Goal: Check status: Check status

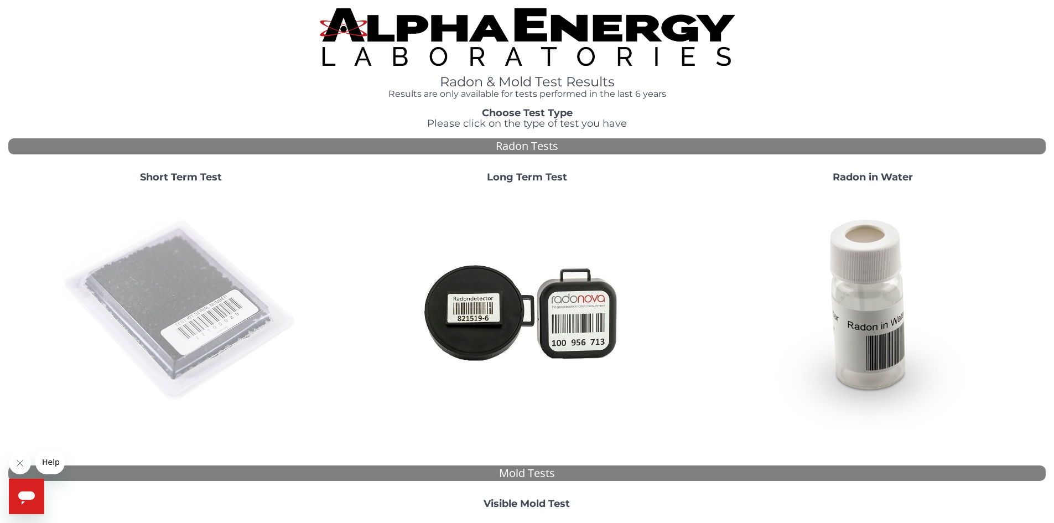
click at [160, 321] on img at bounding box center [181, 311] width 238 height 238
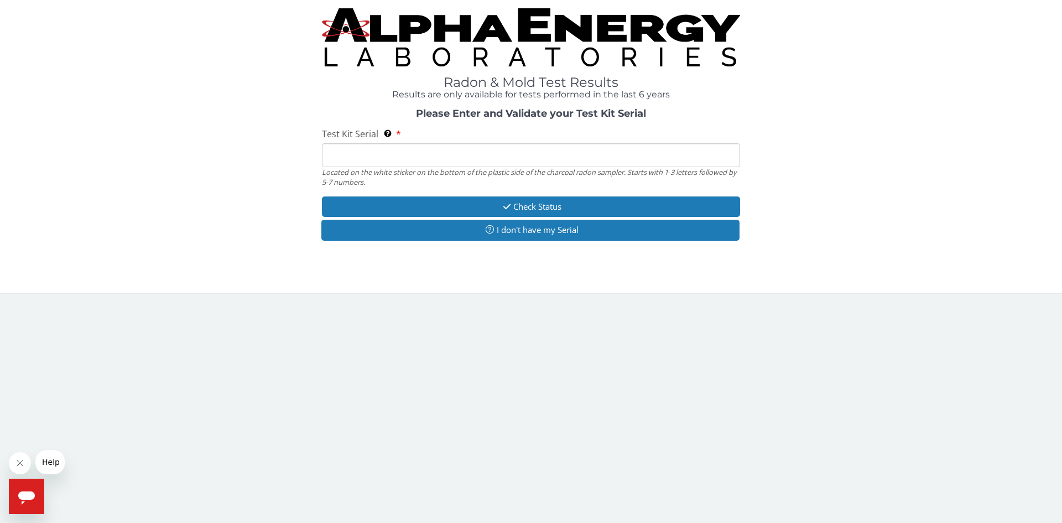
click at [394, 153] on input "Test Kit Serial Located on the white sticker on the bottom of the plastic side …" at bounding box center [531, 155] width 418 height 24
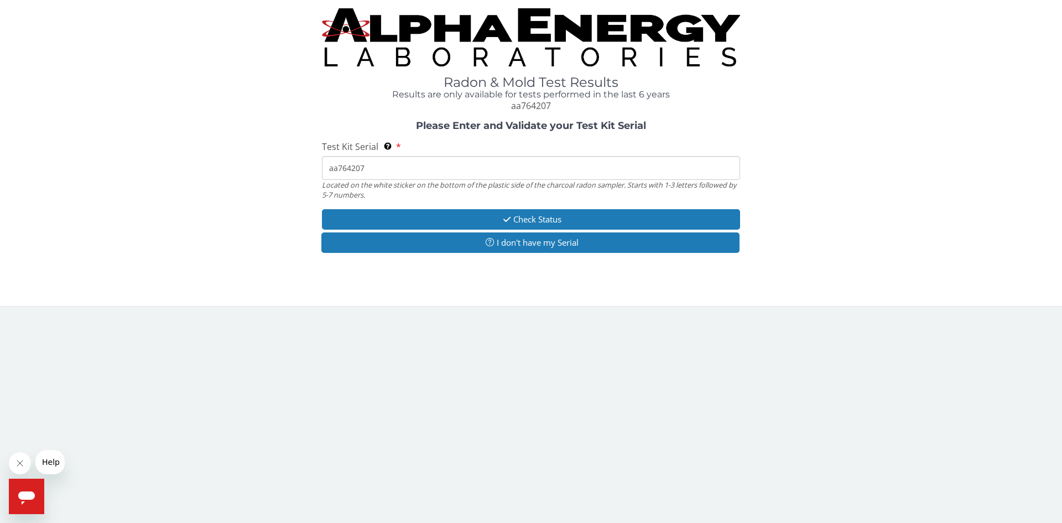
type input "aa764207"
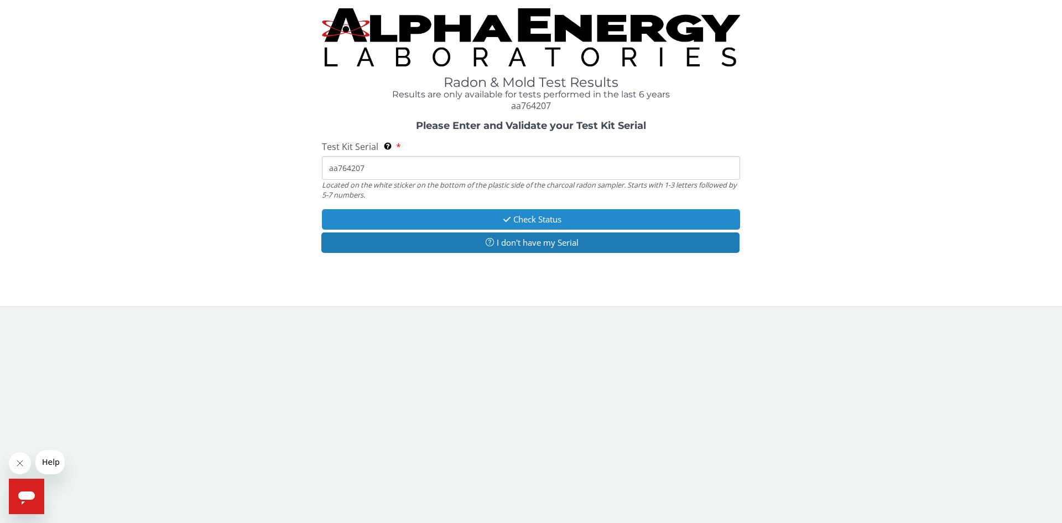
click at [550, 218] on button "Check Status" at bounding box center [531, 219] width 418 height 20
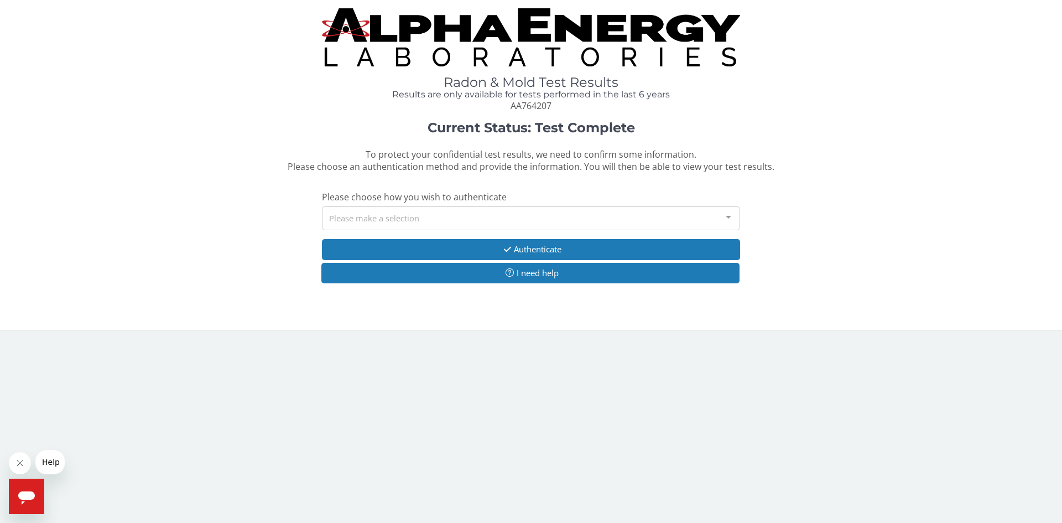
click at [733, 216] on div at bounding box center [728, 217] width 22 height 21
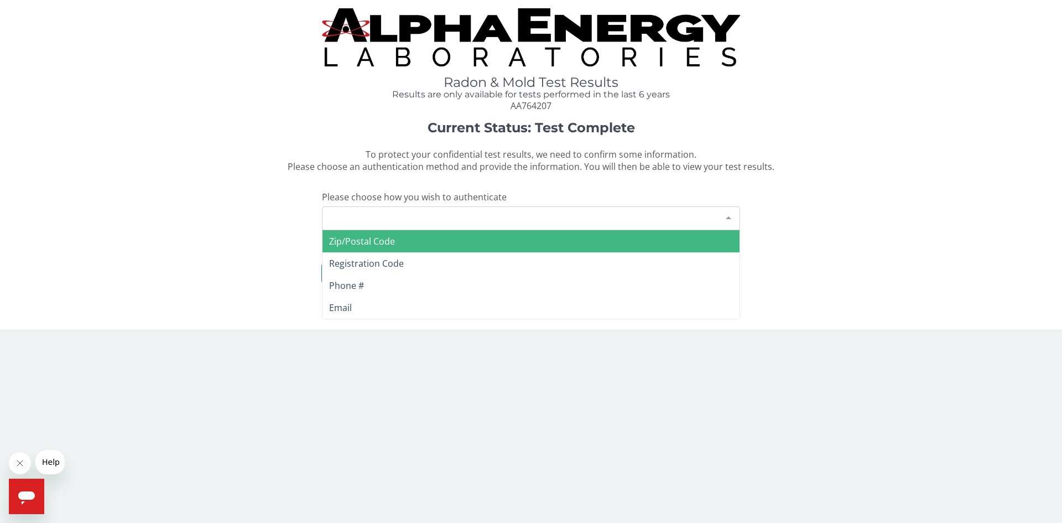
click at [372, 244] on span "Zip/Postal Code" at bounding box center [362, 241] width 66 height 12
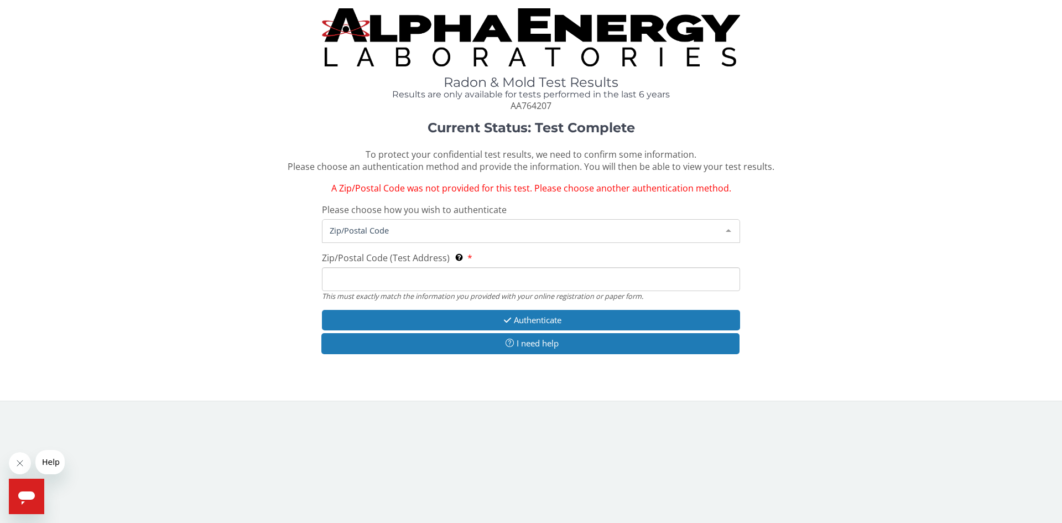
click at [399, 226] on span "Zip/Postal Code" at bounding box center [522, 230] width 390 height 12
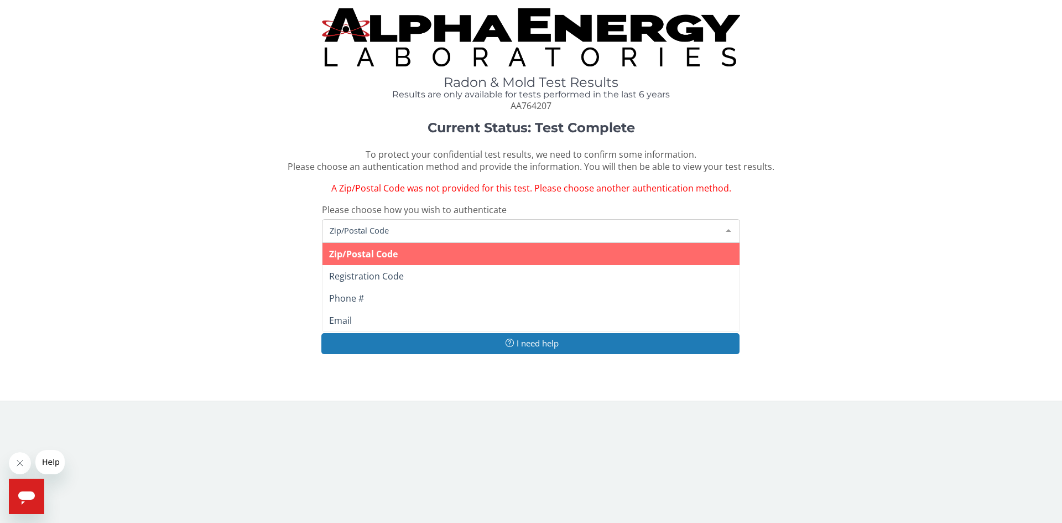
click at [372, 255] on span "Zip/Postal Code" at bounding box center [363, 254] width 69 height 12
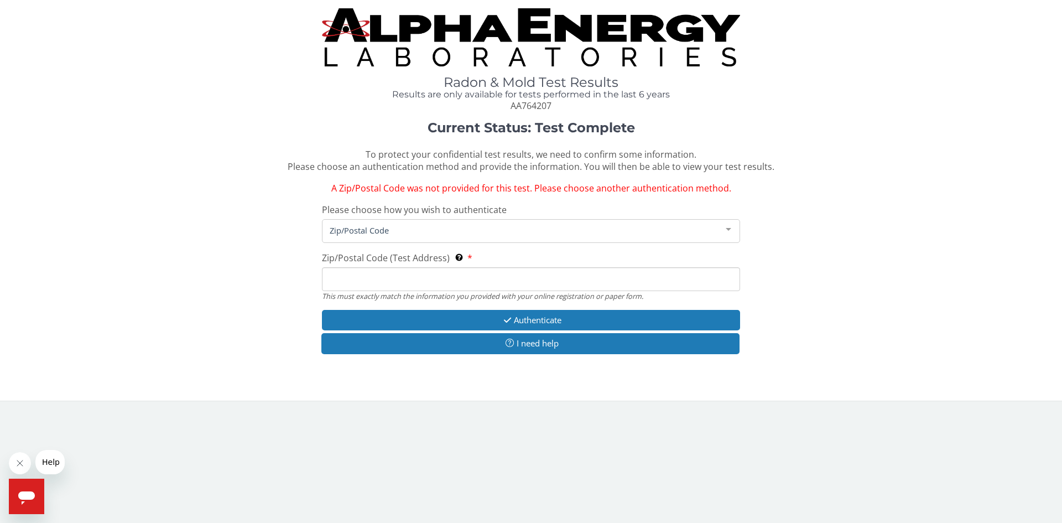
click at [373, 280] on input "Zip/Postal Code (Test Address) This must exactly match the information you prov…" at bounding box center [531, 279] width 418 height 24
type input "84047"
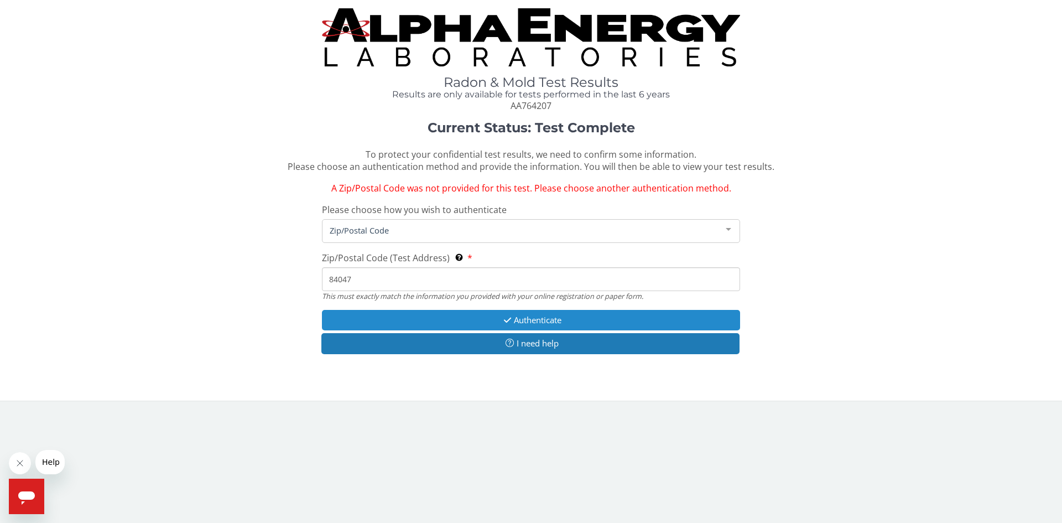
click at [528, 319] on button "Authenticate" at bounding box center [531, 320] width 418 height 20
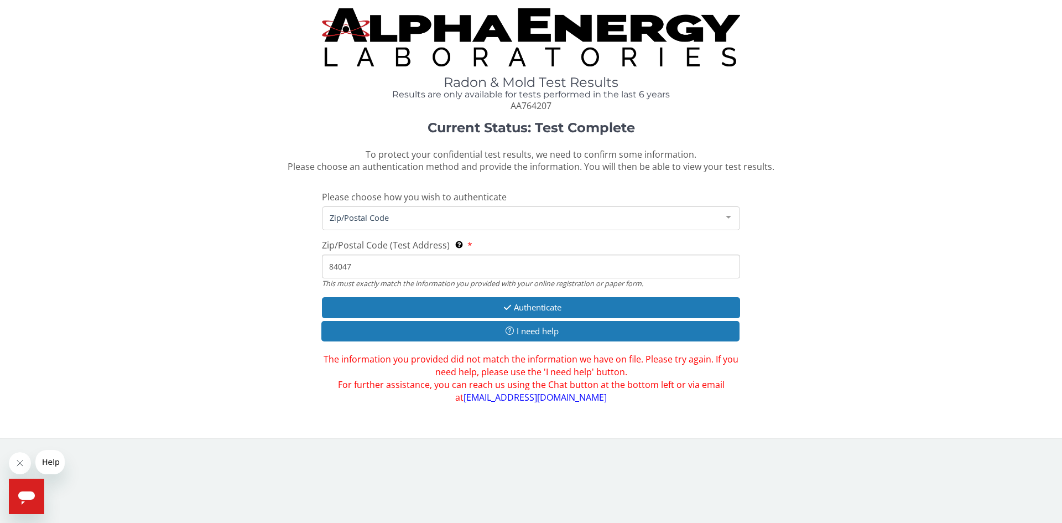
click at [529, 399] on link "[EMAIL_ADDRESS][DOMAIN_NAME]" at bounding box center [534, 397] width 143 height 12
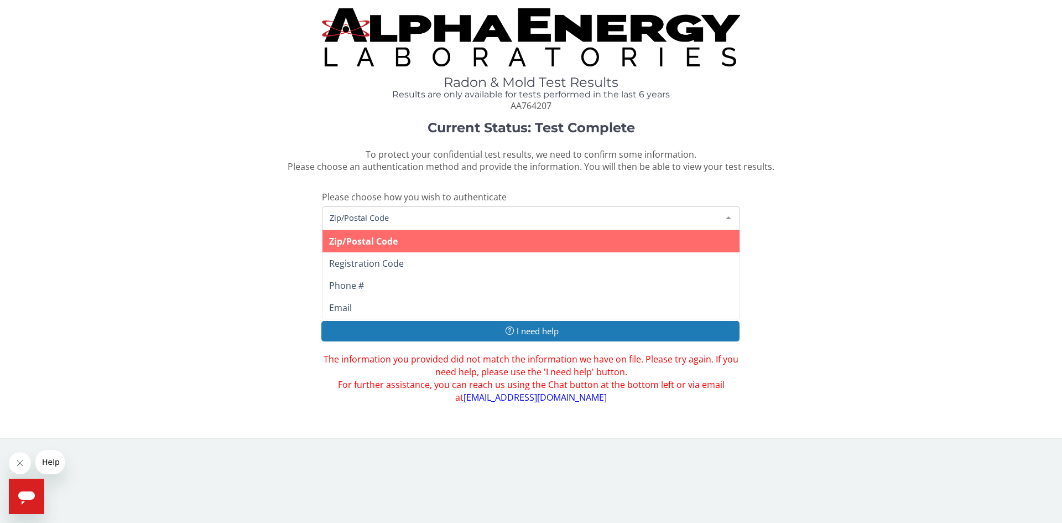
click at [378, 218] on span "Zip/Postal Code" at bounding box center [522, 217] width 390 height 12
click at [370, 241] on span "Zip/Postal Code" at bounding box center [363, 241] width 69 height 12
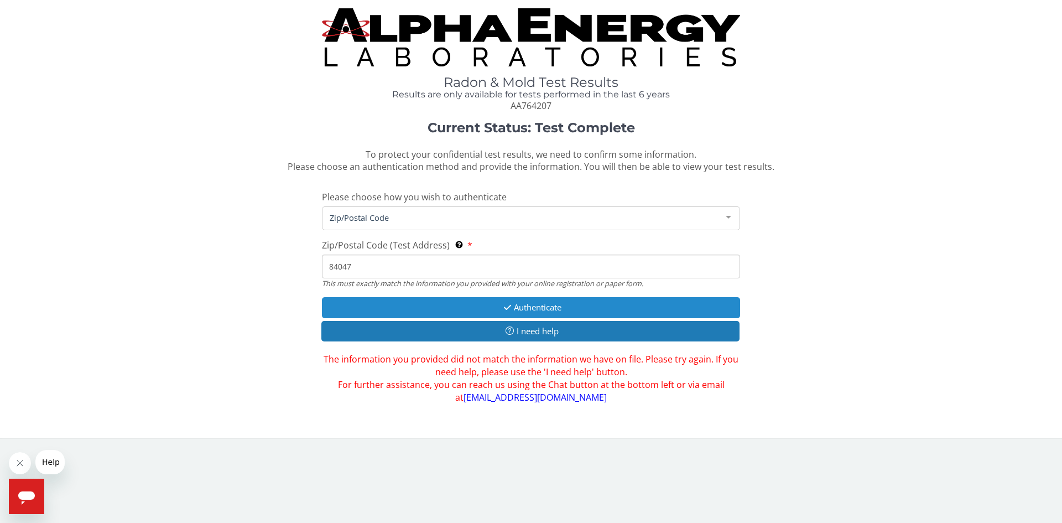
click at [525, 309] on button "Authenticate" at bounding box center [531, 307] width 418 height 20
click at [525, 306] on button "Authenticate" at bounding box center [531, 307] width 418 height 20
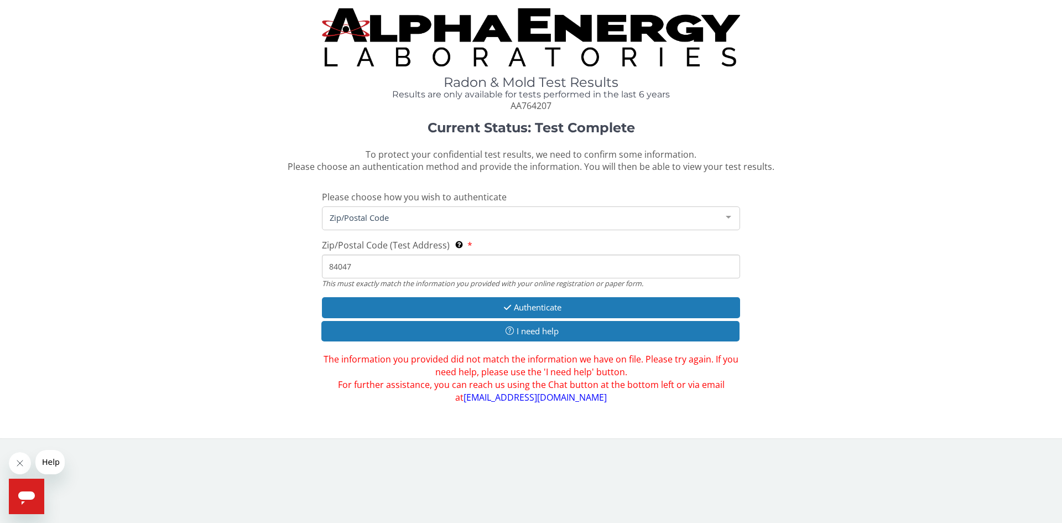
click at [555, 406] on div "Radon & Mold Test Results Results are only available for tests performed in the…" at bounding box center [530, 214] width 1045 height 413
click at [553, 398] on link "[EMAIL_ADDRESS][DOMAIN_NAME]" at bounding box center [534, 397] width 143 height 12
